Goal: Task Accomplishment & Management: Complete application form

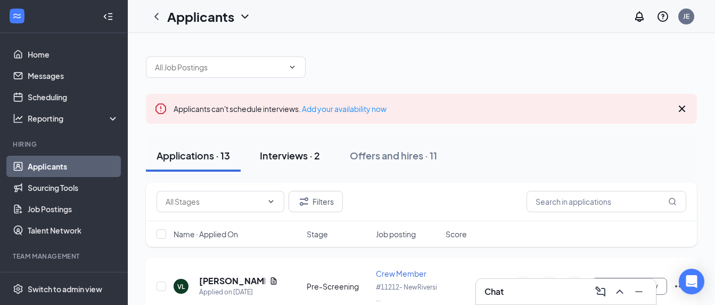
click at [294, 154] on div "Interviews · 2" at bounding box center [290, 155] width 60 height 13
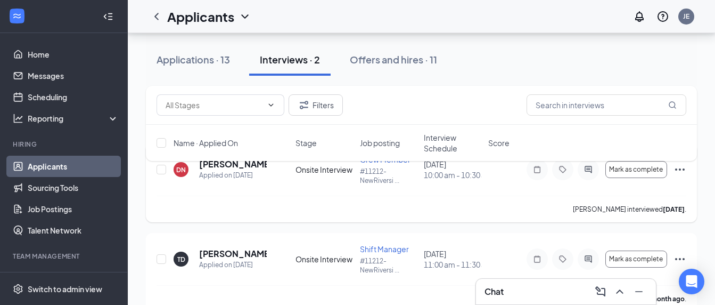
scroll to position [144, 0]
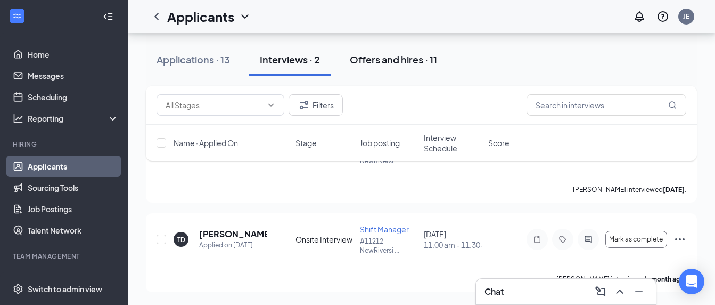
click at [357, 55] on div "Offers and hires · 11" at bounding box center [393, 59] width 87 height 13
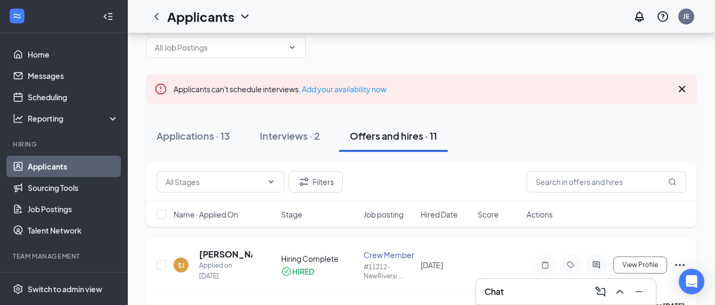
scroll to position [126, 0]
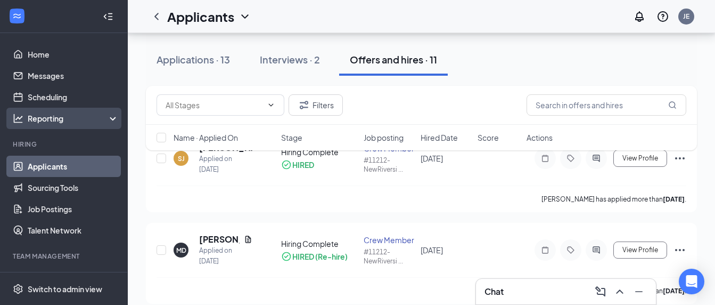
click at [101, 121] on div "Reporting" at bounding box center [74, 118] width 92 height 11
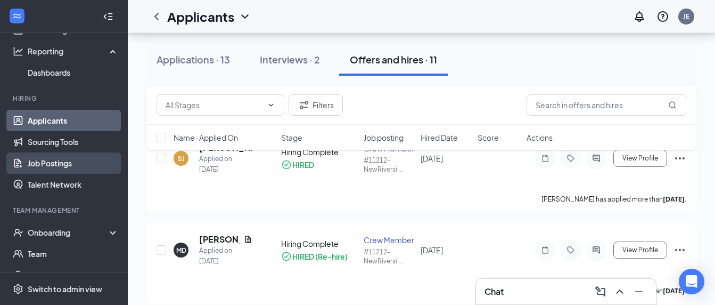
scroll to position [154, 0]
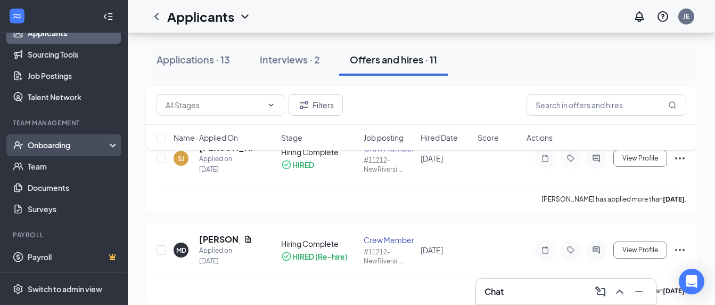
click at [71, 143] on div "Onboarding" at bounding box center [69, 145] width 82 height 11
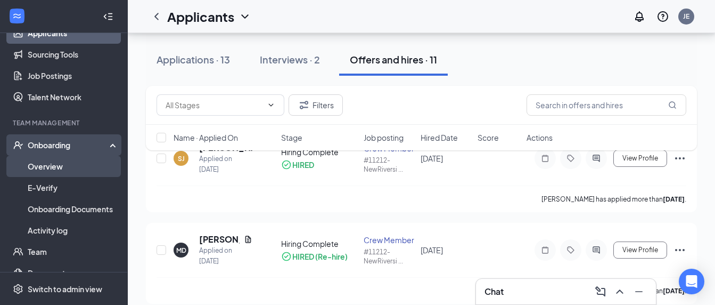
click at [63, 172] on link "Overview" at bounding box center [73, 166] width 91 height 21
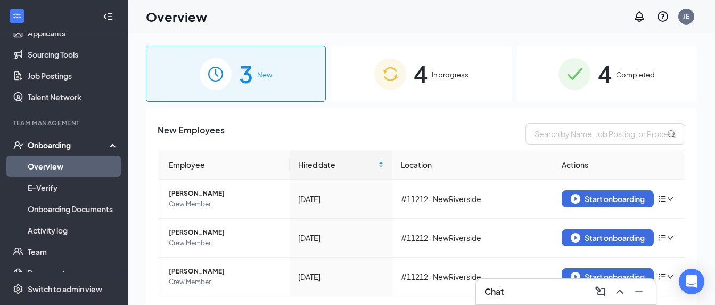
click at [425, 69] on div "4 In progress" at bounding box center [421, 74] width 180 height 56
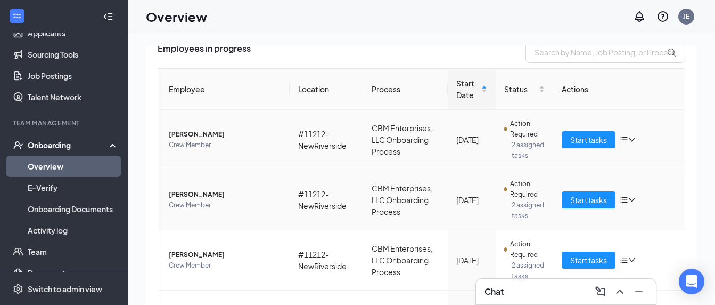
scroll to position [100, 0]
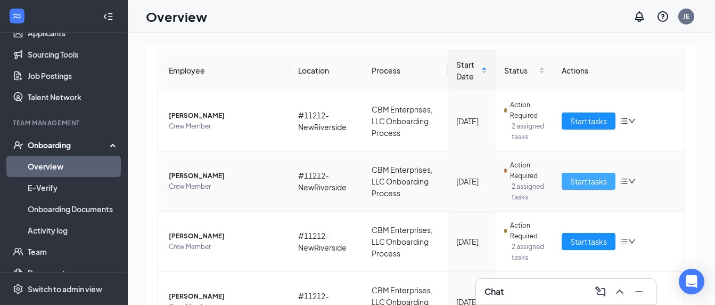
click at [572, 187] on span "Start tasks" at bounding box center [589, 181] width 37 height 12
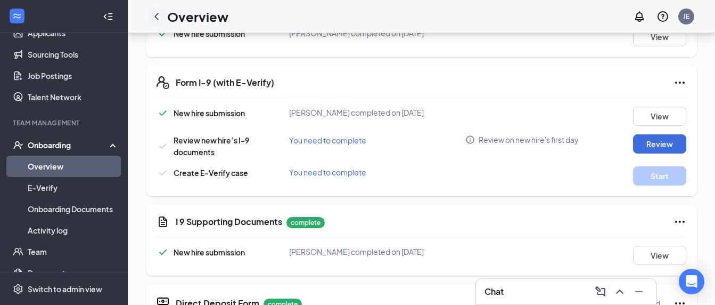
click at [156, 12] on icon "ChevronLeft" at bounding box center [156, 16] width 13 height 13
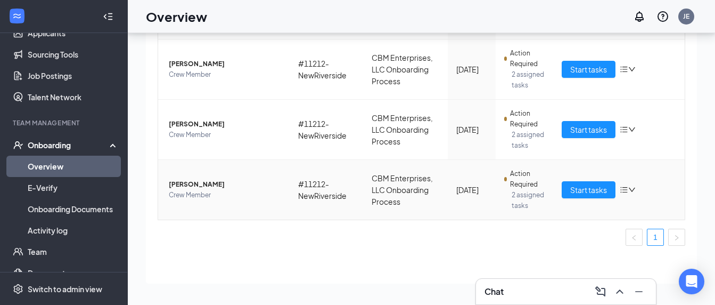
scroll to position [207, 0]
click at [590, 121] on button "Start tasks" at bounding box center [589, 129] width 54 height 17
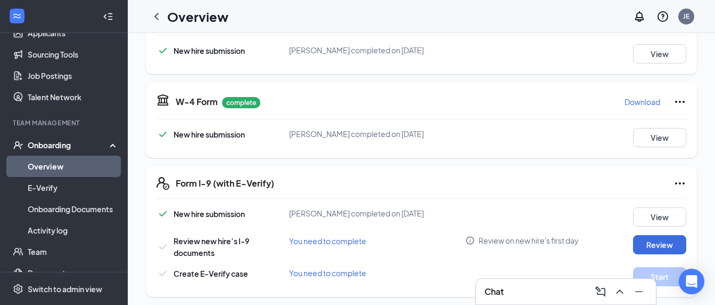
scroll to position [53, 0]
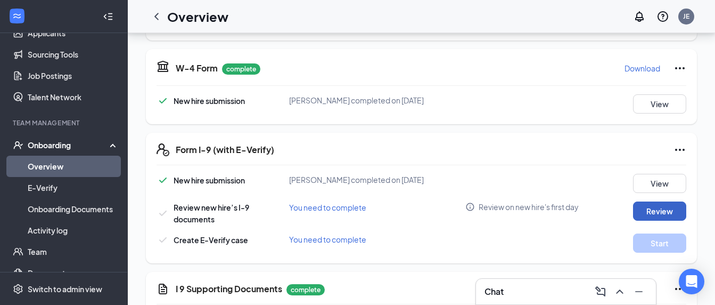
click at [639, 204] on button "Review" at bounding box center [659, 210] width 53 height 19
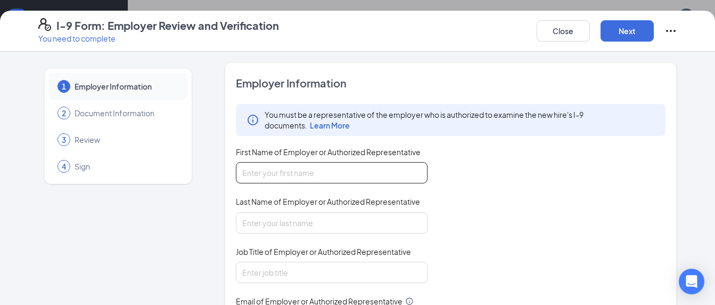
click at [307, 174] on input "First Name of Employer or Authorized Representative" at bounding box center [332, 172] width 192 height 21
type input "telasha"
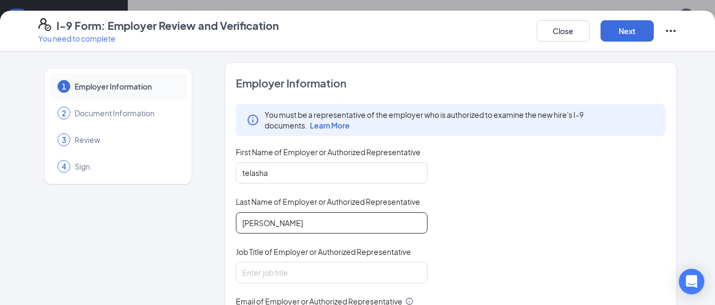
type input "[PERSON_NAME]"
type input "g"
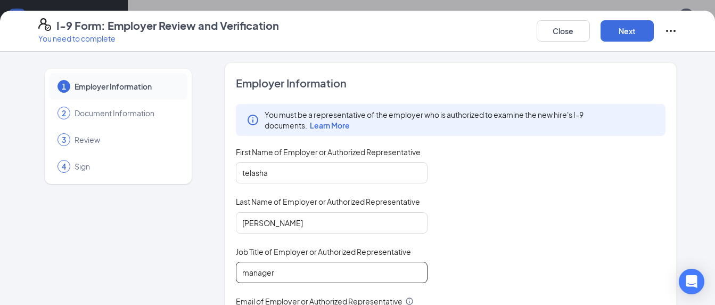
type input "manager"
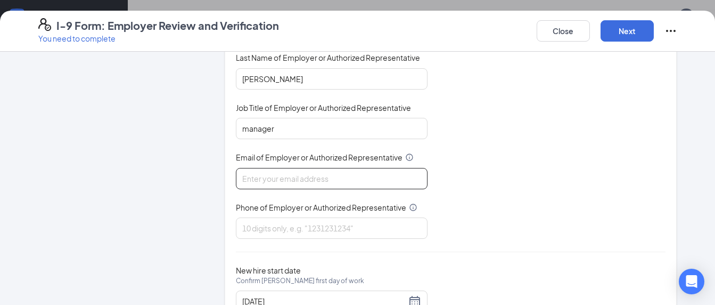
click at [377, 179] on input "Email of Employer or Authorized Representative" at bounding box center [332, 178] width 192 height 21
type input "[EMAIL_ADDRESS][DOMAIN_NAME]"
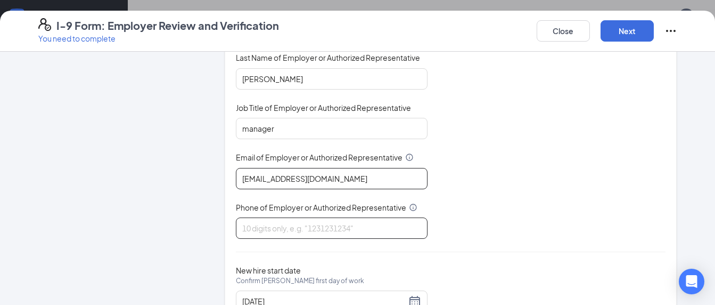
type input "8432909884"
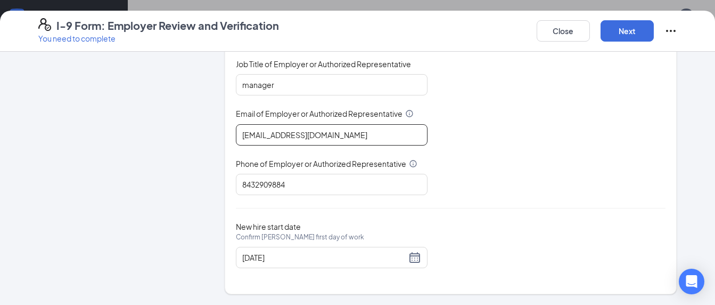
scroll to position [160, 0]
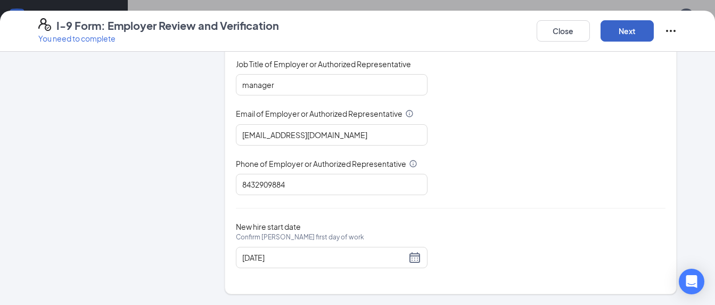
click at [633, 35] on button "Next" at bounding box center [627, 30] width 53 height 21
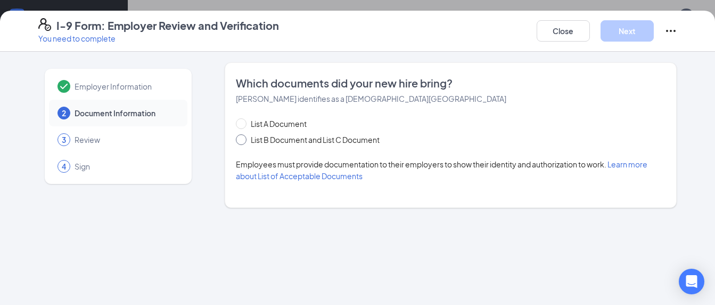
scroll to position [0, 0]
click at [241, 138] on input "List B Document and List C Document" at bounding box center [239, 137] width 7 height 7
radio input "true"
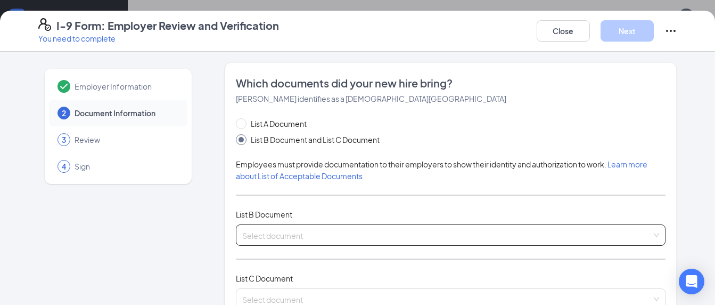
click at [319, 240] on input "search" at bounding box center [447, 233] width 410 height 16
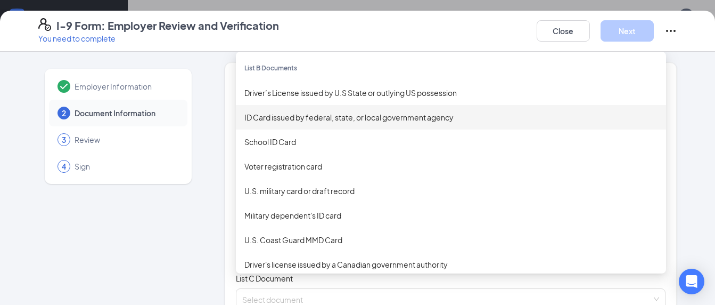
click at [335, 115] on div "ID Card issued by federal, state, or local government agency" at bounding box center [451, 117] width 413 height 12
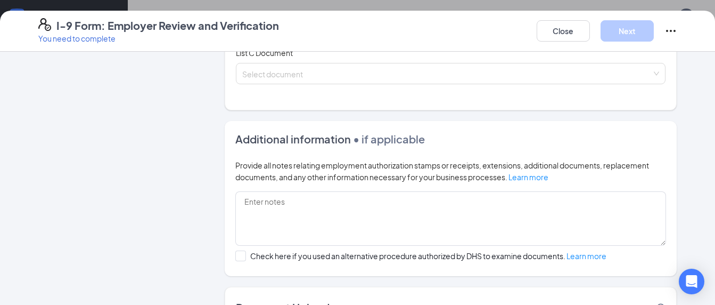
scroll to position [474, 0]
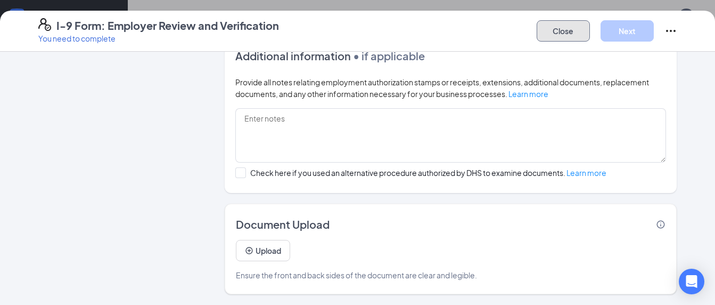
click at [577, 36] on button "Close" at bounding box center [563, 30] width 53 height 21
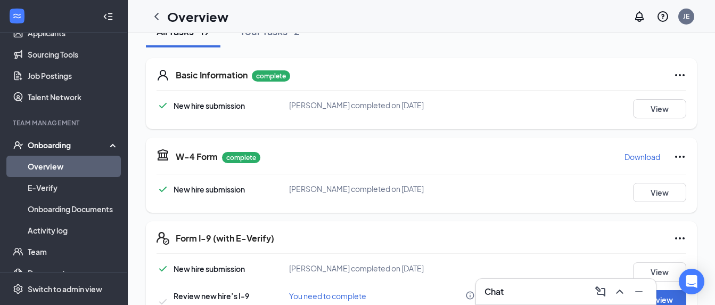
scroll to position [176, 0]
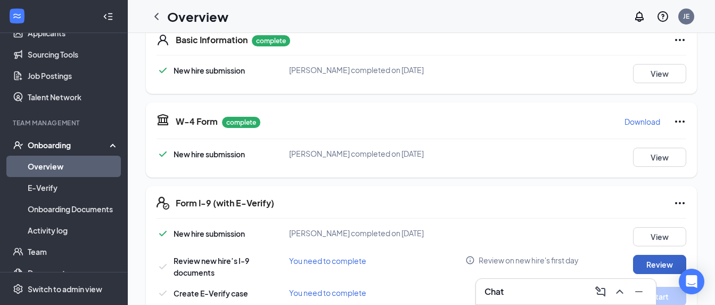
click at [655, 265] on button "Review" at bounding box center [659, 264] width 53 height 19
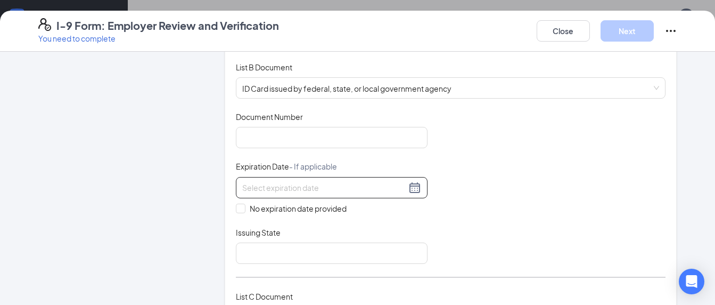
scroll to position [160, 0]
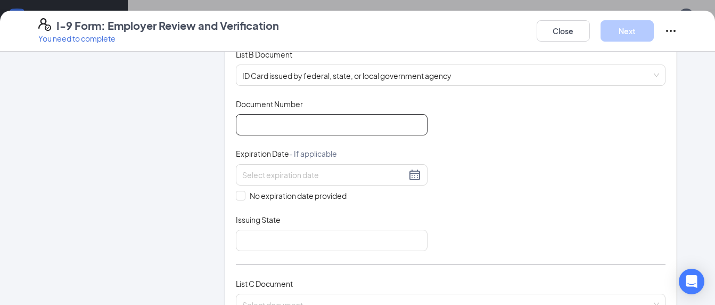
click at [327, 122] on input "Document Number" at bounding box center [332, 124] width 192 height 21
click at [114, 169] on div "Employer Information 2 Document Information 3 Review 4 Sign" at bounding box center [118, 255] width 160 height 705
